Goal: Information Seeking & Learning: Find specific page/section

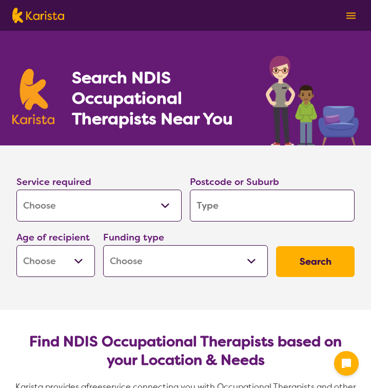
select select "[MEDICAL_DATA]"
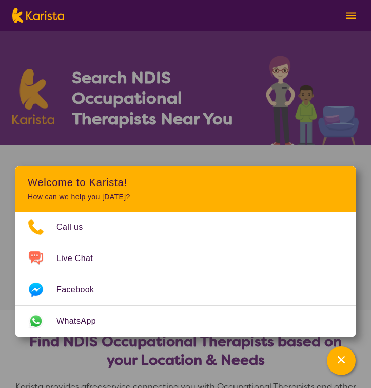
click at [229, 152] on section "Service required Allied Health Assistant Assessment ([MEDICAL_DATA] or [MEDICAL…" at bounding box center [185, 213] width 371 height 136
click at [345, 361] on icon "Channel Menu" at bounding box center [341, 359] width 10 height 10
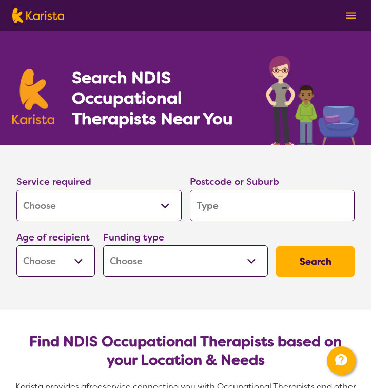
click at [276, 200] on input "search" at bounding box center [272, 205] width 165 height 32
type input "s"
type input "su"
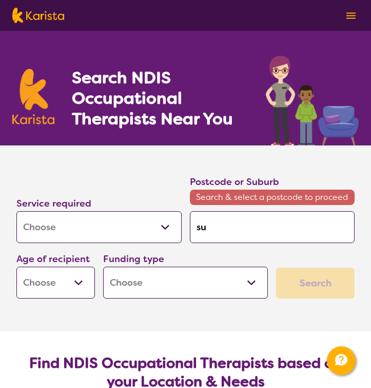
type input "sun"
type input "sunb"
type input "sunbu"
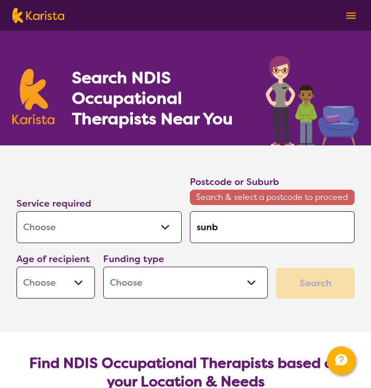
type input "sunbu"
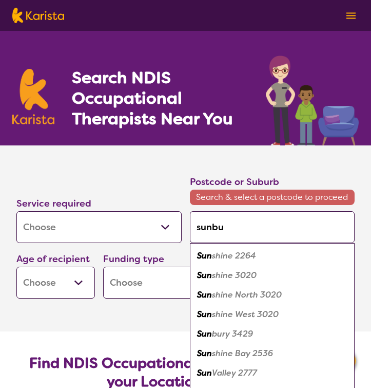
type input "sunbur"
type input "sunbury"
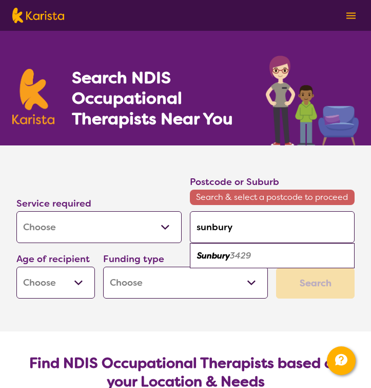
type input "Sunbury"
drag, startPoint x: 276, startPoint y: 200, endPoint x: 260, endPoint y: 263, distance: 64.6
click at [260, 263] on div "Sunbury 3429" at bounding box center [272, 256] width 155 height 20
type input "3429"
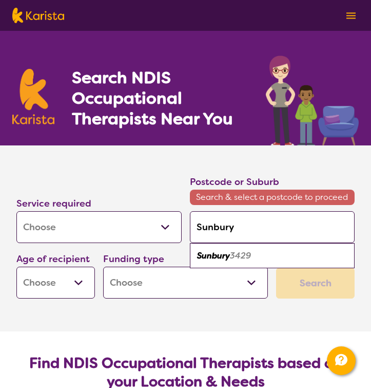
type input "3429"
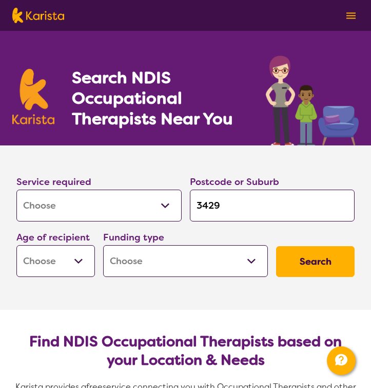
select select "AD"
select select "NDIS"
click at [239, 289] on section "Service required Allied Health Assistant Assessment ([MEDICAL_DATA] or [MEDICAL…" at bounding box center [185, 227] width 371 height 164
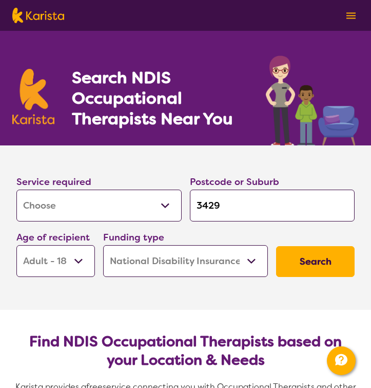
click at [323, 259] on button "Search" at bounding box center [315, 261] width 79 height 31
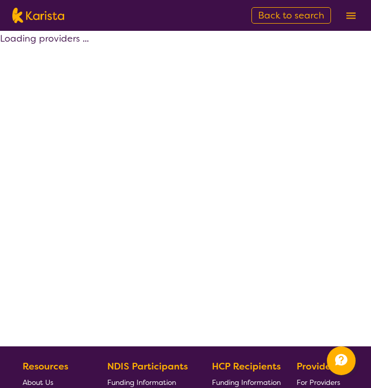
select select "by_score"
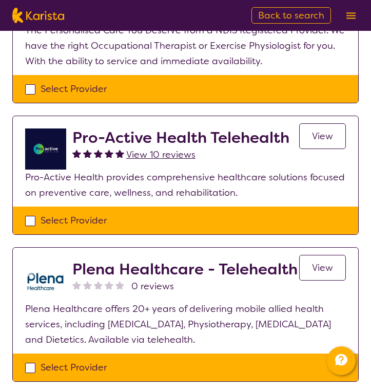
scroll to position [478, 0]
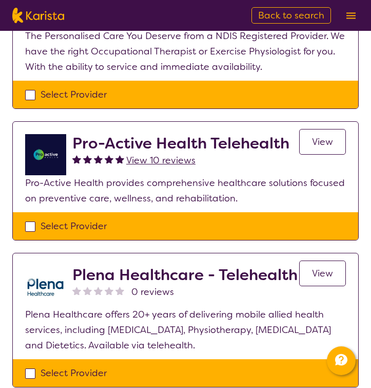
click at [195, 30] on nav "About us Funding Information NDIS - National Disability Insurance Scheme HCP - …" at bounding box center [185, 15] width 371 height 31
